Goal: Information Seeking & Learning: Learn about a topic

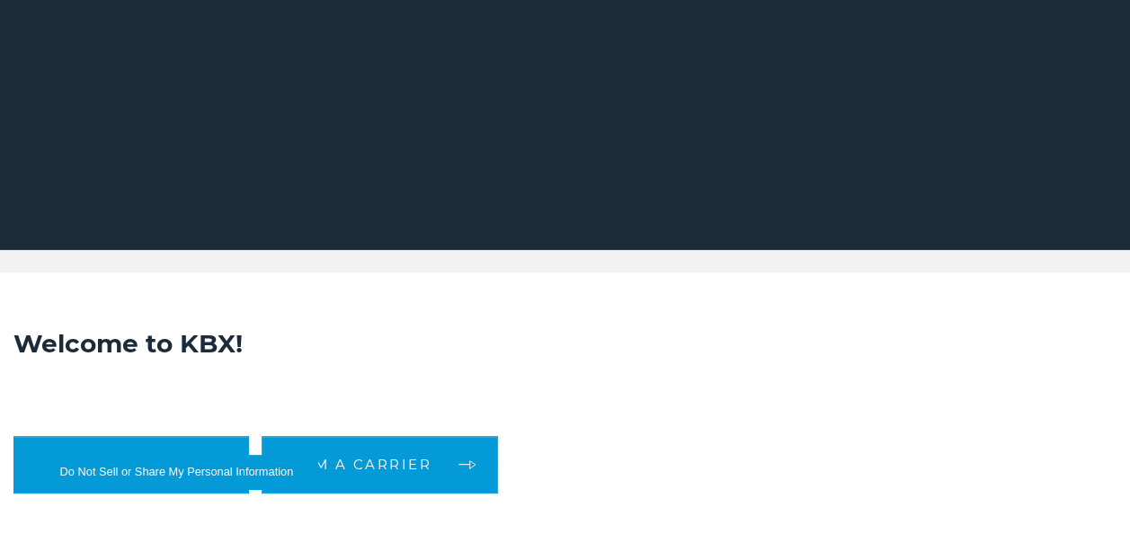
scroll to position [449, 0]
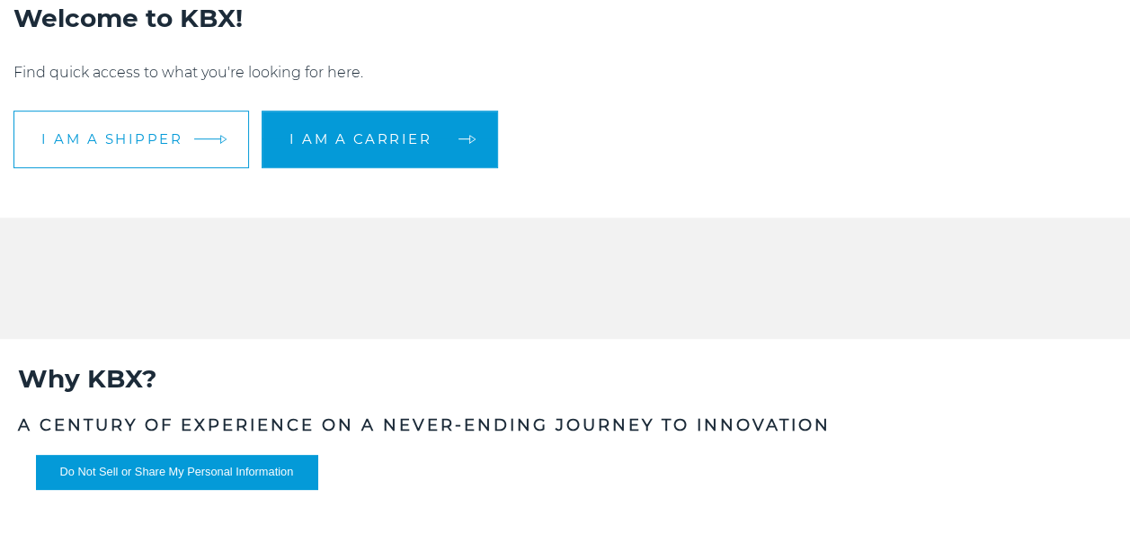
click at [106, 135] on span "I am a shipper" at bounding box center [111, 138] width 141 height 13
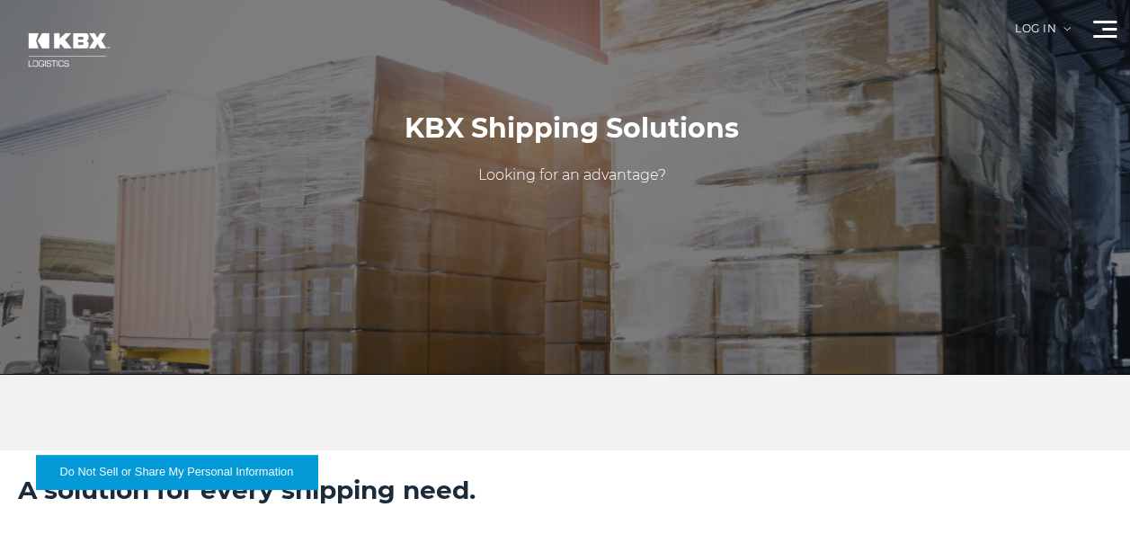
click at [1099, 31] on div at bounding box center [1104, 29] width 23 height 17
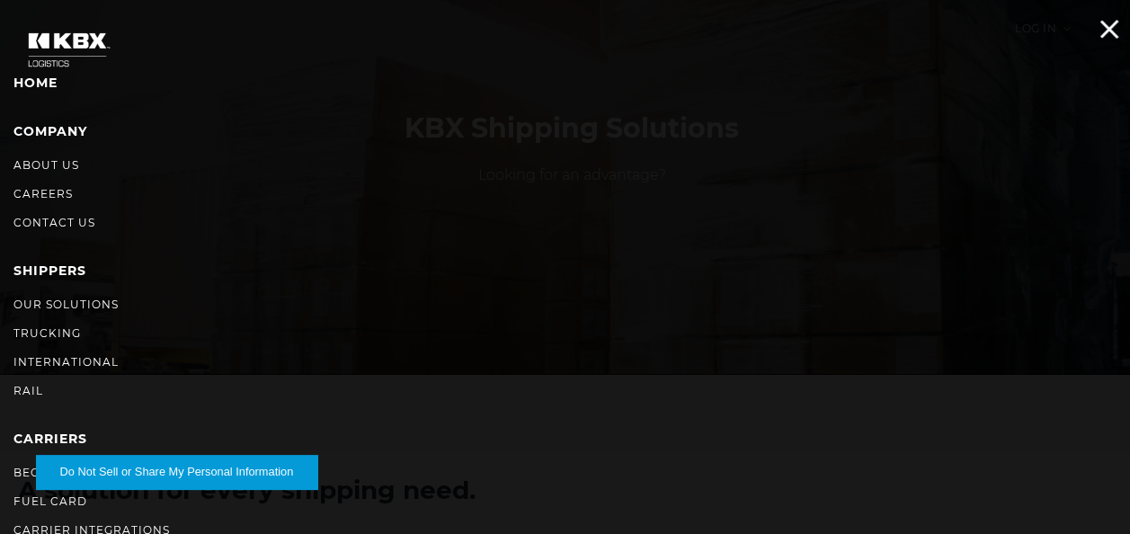
click at [1102, 26] on div at bounding box center [1104, 29] width 23 height 17
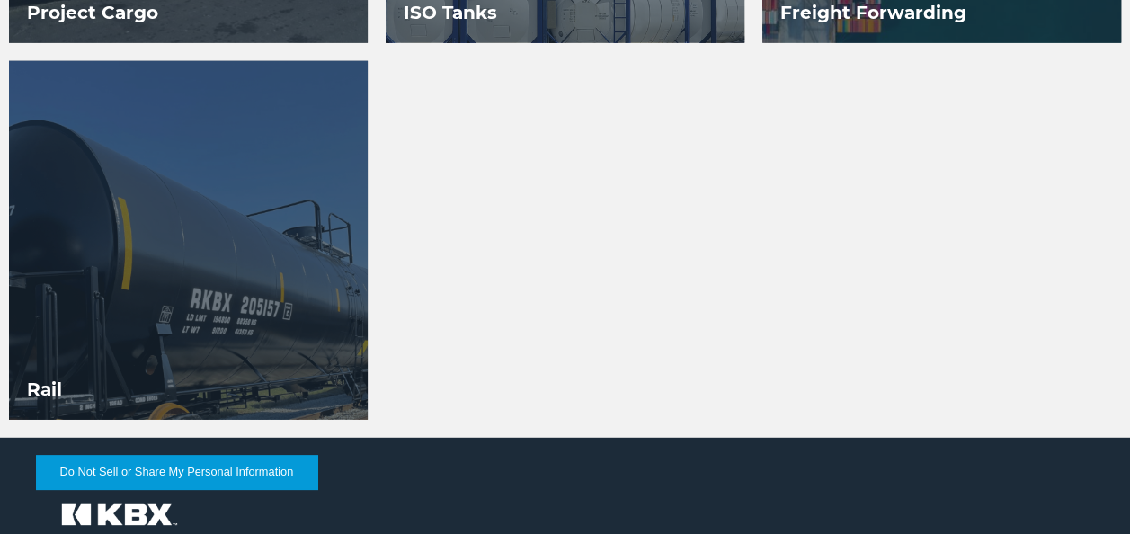
scroll to position [1938, 0]
